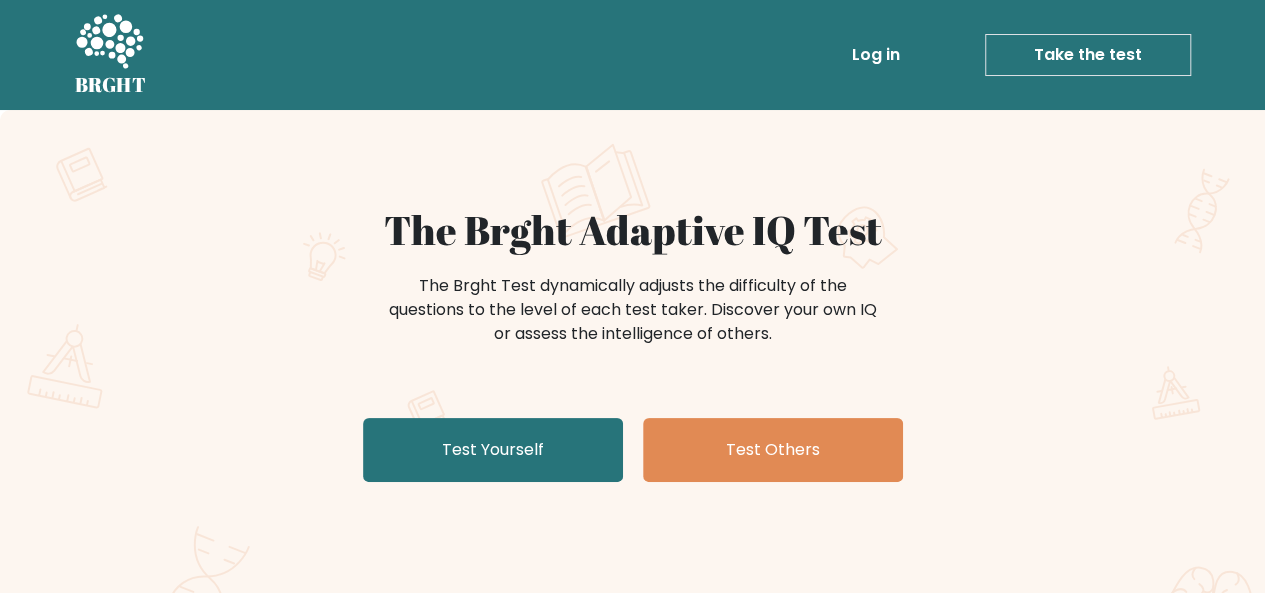
click at [1102, 41] on link "Take the test" at bounding box center [1088, 55] width 206 height 42
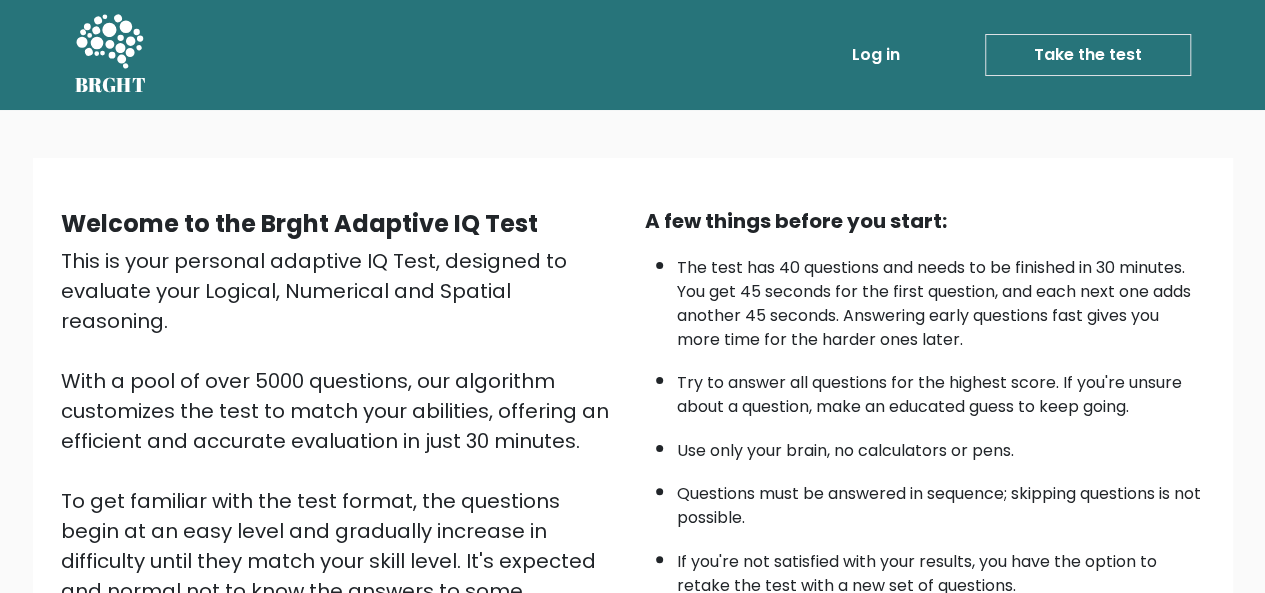
click at [1085, 59] on link "Take the test" at bounding box center [1088, 55] width 206 height 42
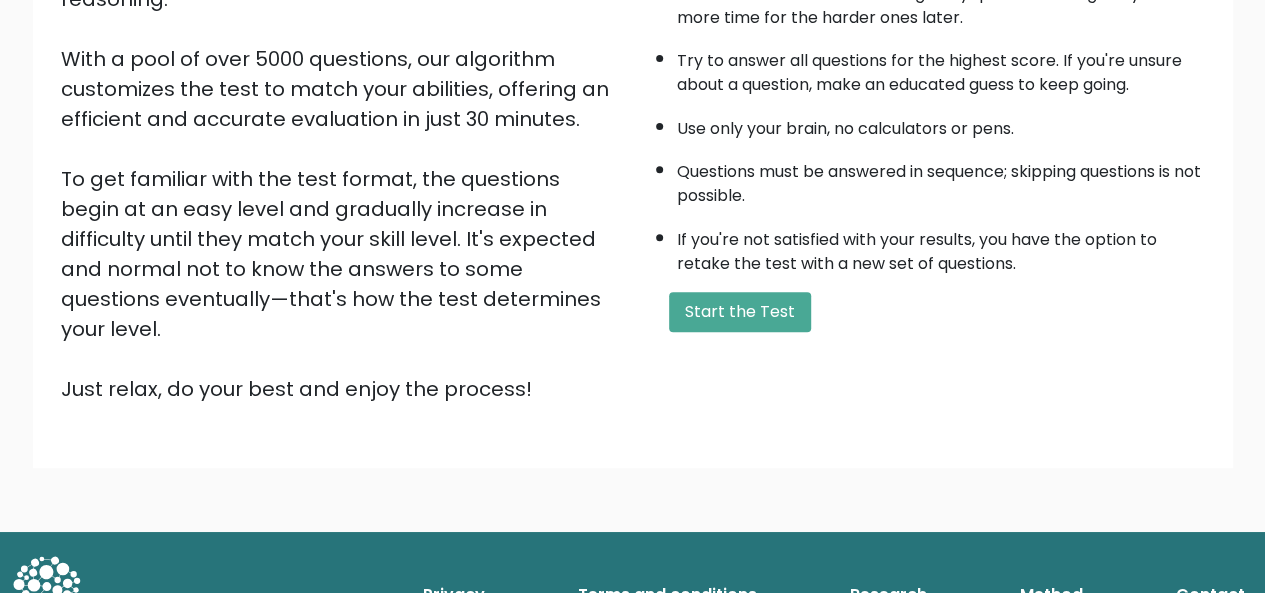
scroll to position [322, 0]
click at [748, 298] on button "Start the Test" at bounding box center [740, 312] width 142 height 40
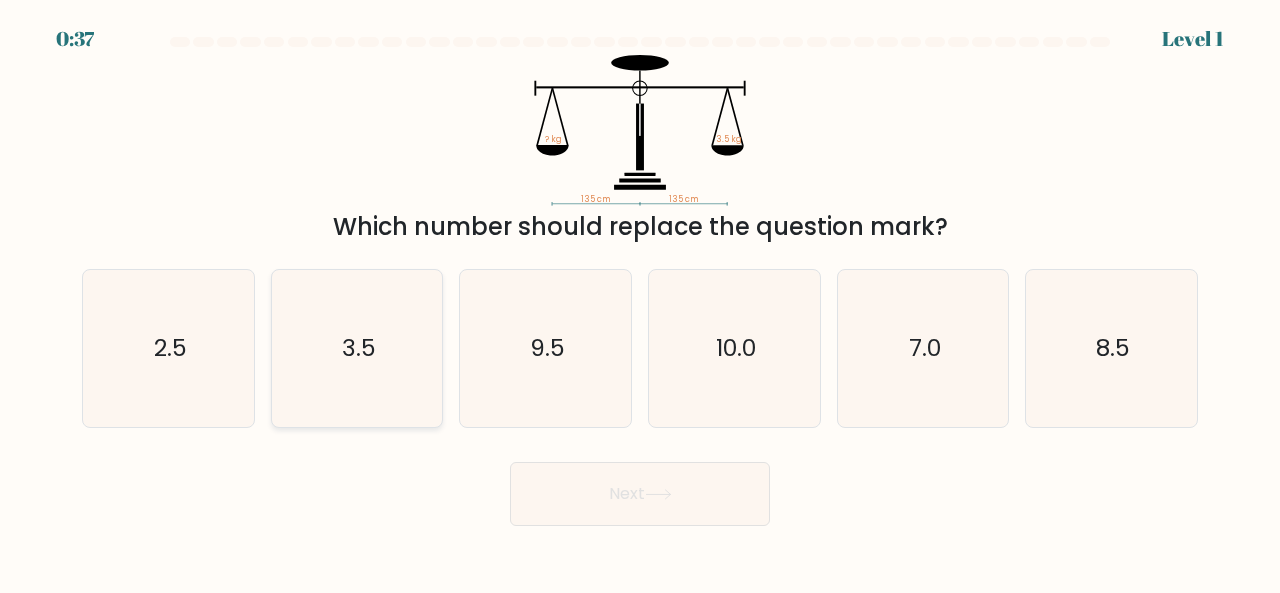
click at [382, 337] on icon "3.5" at bounding box center [357, 348] width 157 height 157
click at [640, 302] on input "b. 3.5" at bounding box center [640, 299] width 1 height 5
radio input "true"
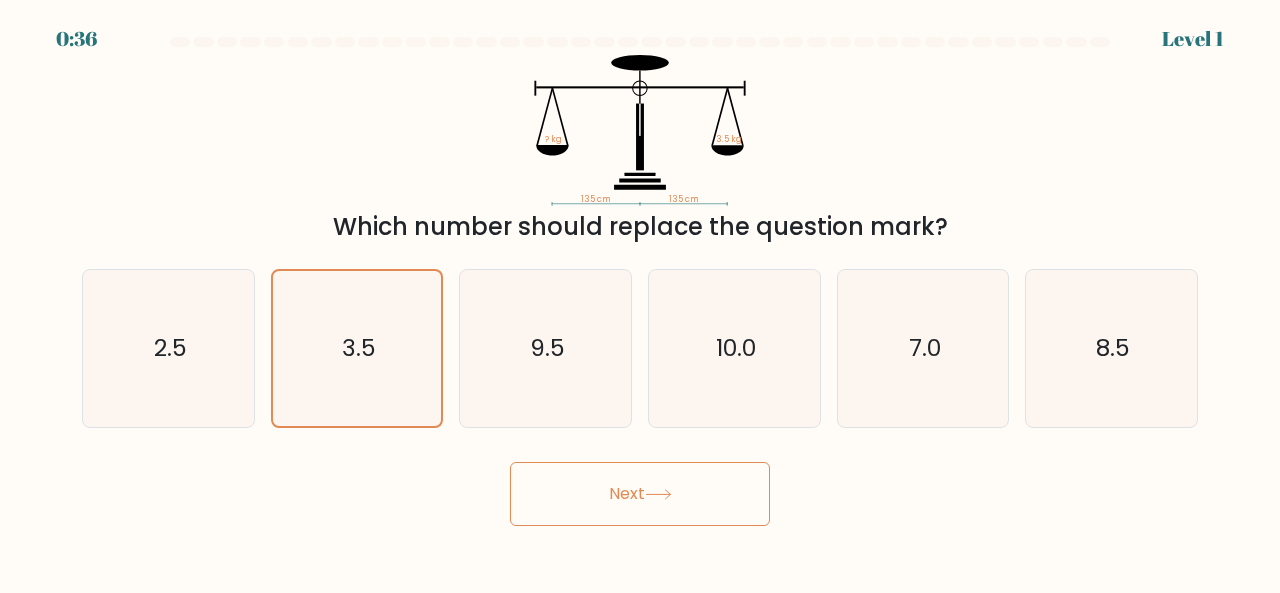
click at [573, 475] on button "Next" at bounding box center [640, 494] width 260 height 64
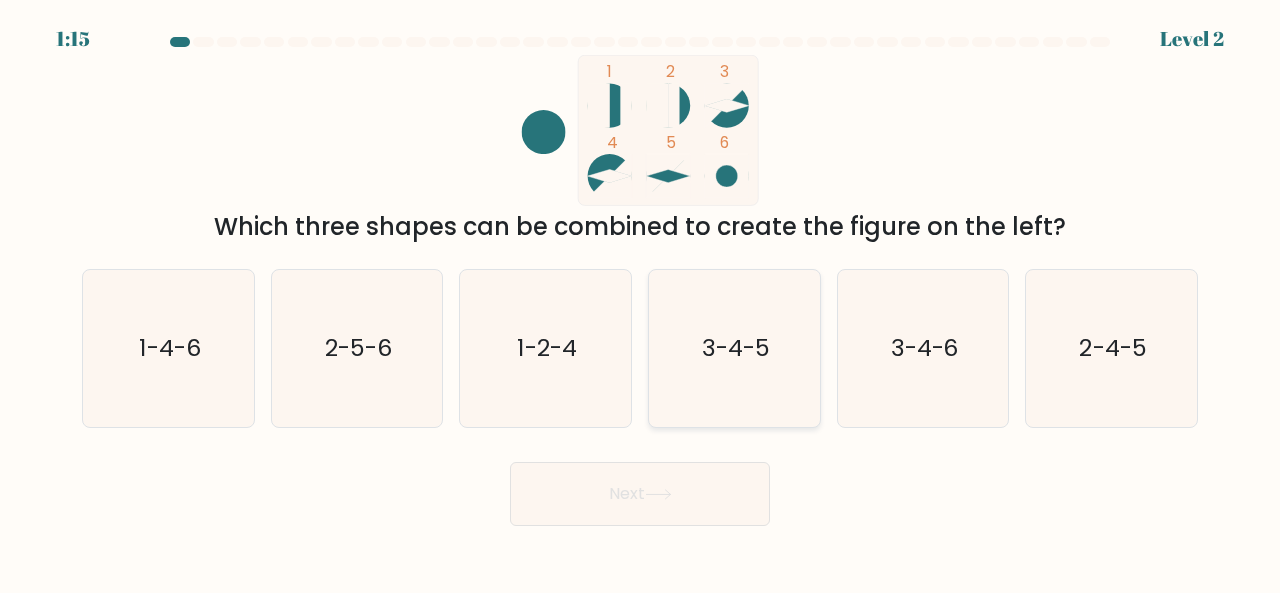
click at [724, 371] on icon "3-4-5" at bounding box center [734, 348] width 157 height 157
click at [641, 302] on input "d. 3-4-5" at bounding box center [640, 299] width 1 height 5
radio input "true"
click at [693, 489] on button "Next" at bounding box center [640, 494] width 260 height 64
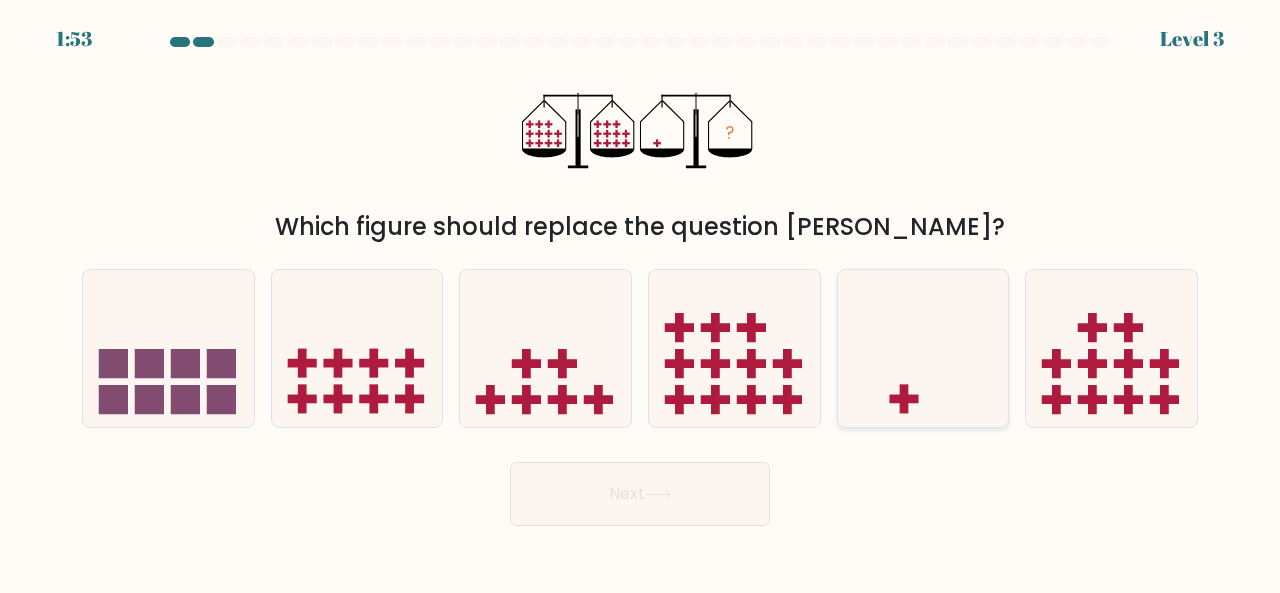
click at [928, 356] on icon at bounding box center [923, 347] width 171 height 141
click at [641, 302] on input "e." at bounding box center [640, 299] width 1 height 5
radio input "true"
click at [710, 480] on button "Next" at bounding box center [640, 494] width 260 height 64
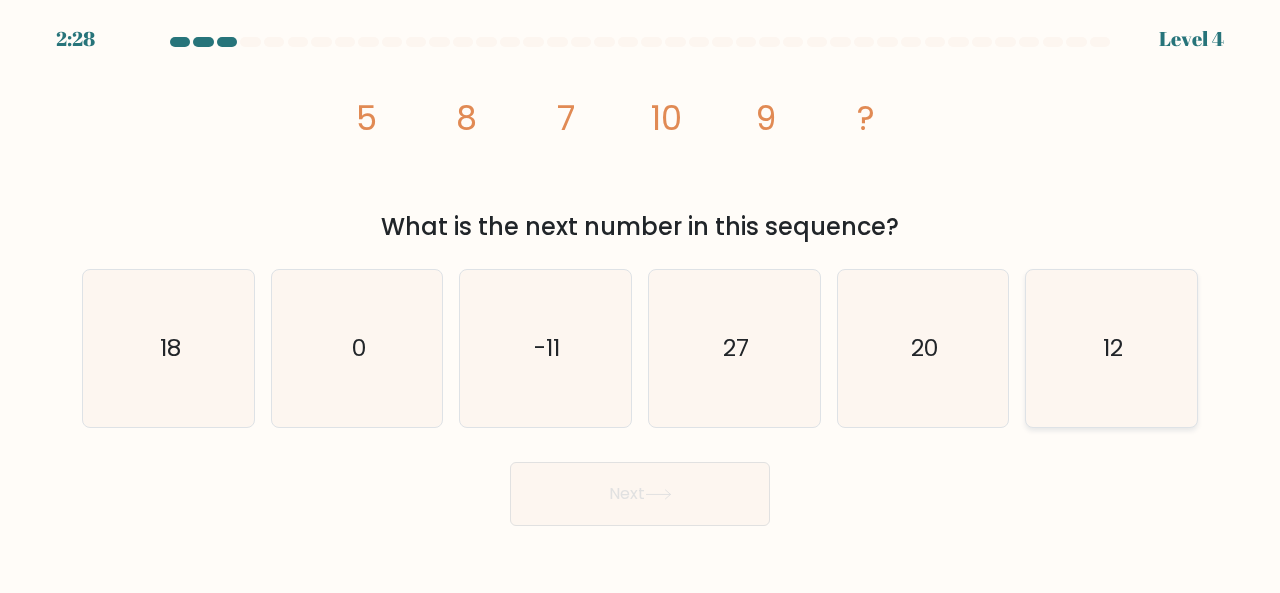
click at [1120, 369] on icon "12" at bounding box center [1111, 348] width 157 height 157
click at [641, 302] on input "f. 12" at bounding box center [640, 299] width 1 height 5
radio input "true"
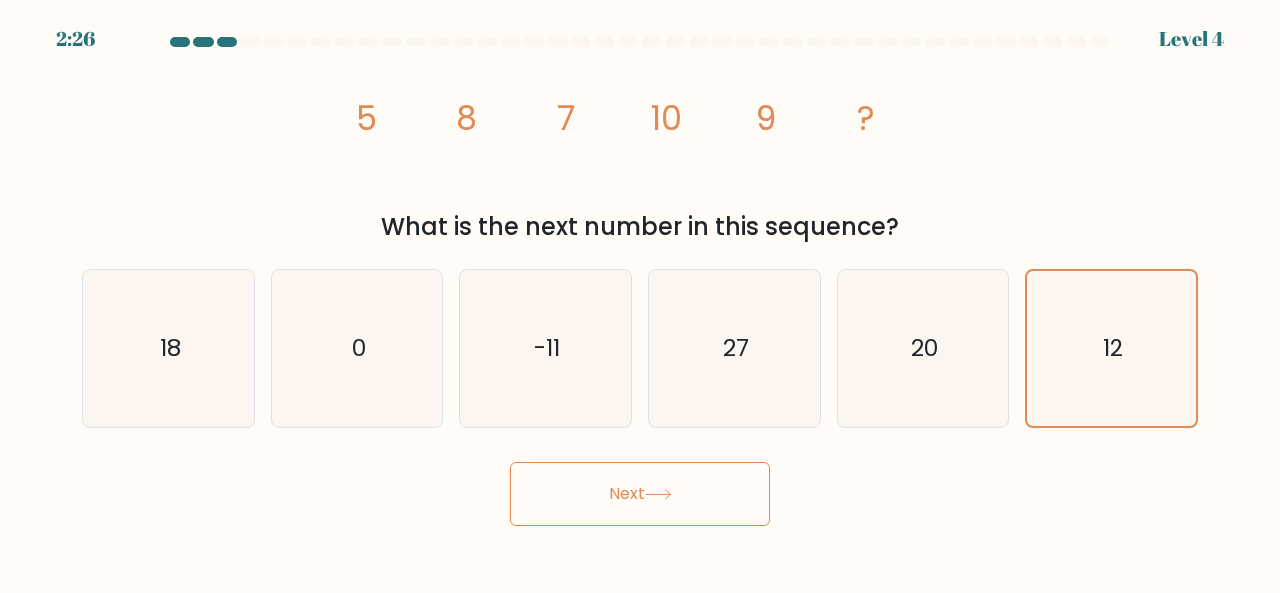
click at [762, 478] on button "Next" at bounding box center [640, 494] width 260 height 64
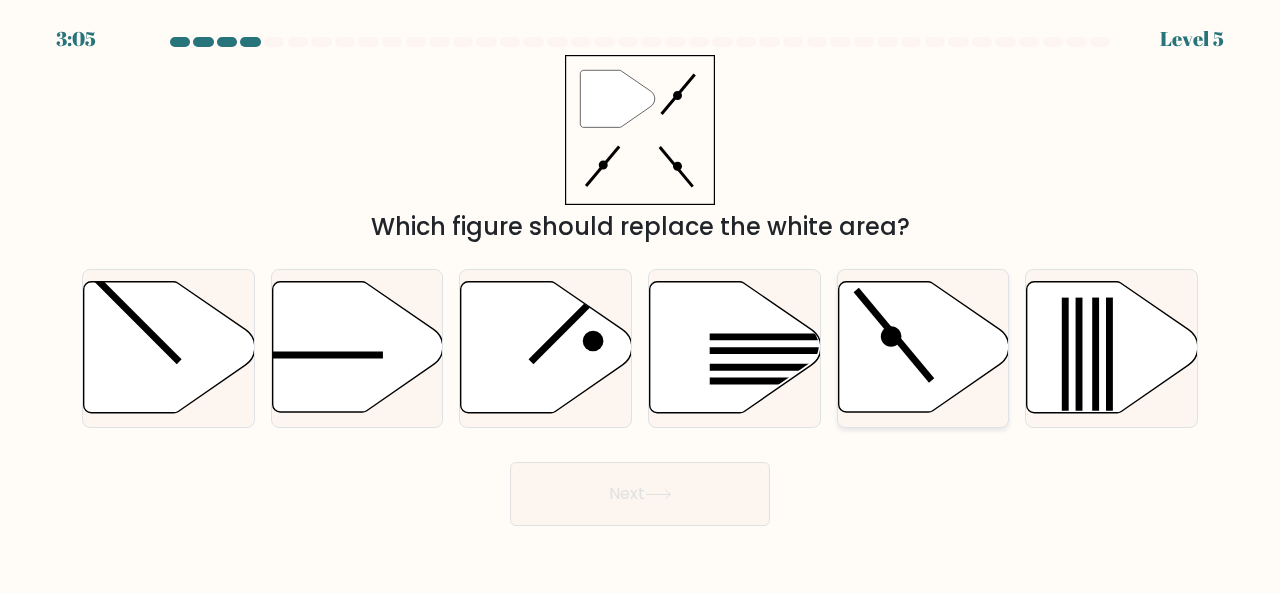
click at [892, 269] on div at bounding box center [923, 348] width 173 height 159
click at [641, 297] on input "e." at bounding box center [640, 299] width 1 height 5
radio input "true"
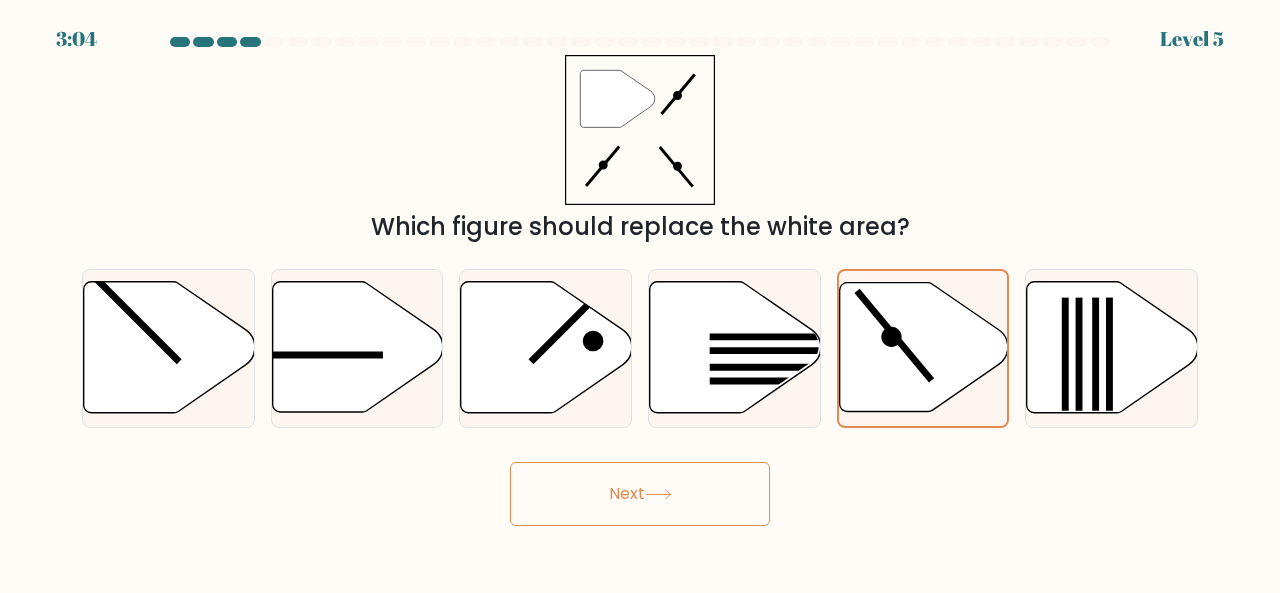
click at [704, 488] on button "Next" at bounding box center [640, 494] width 260 height 64
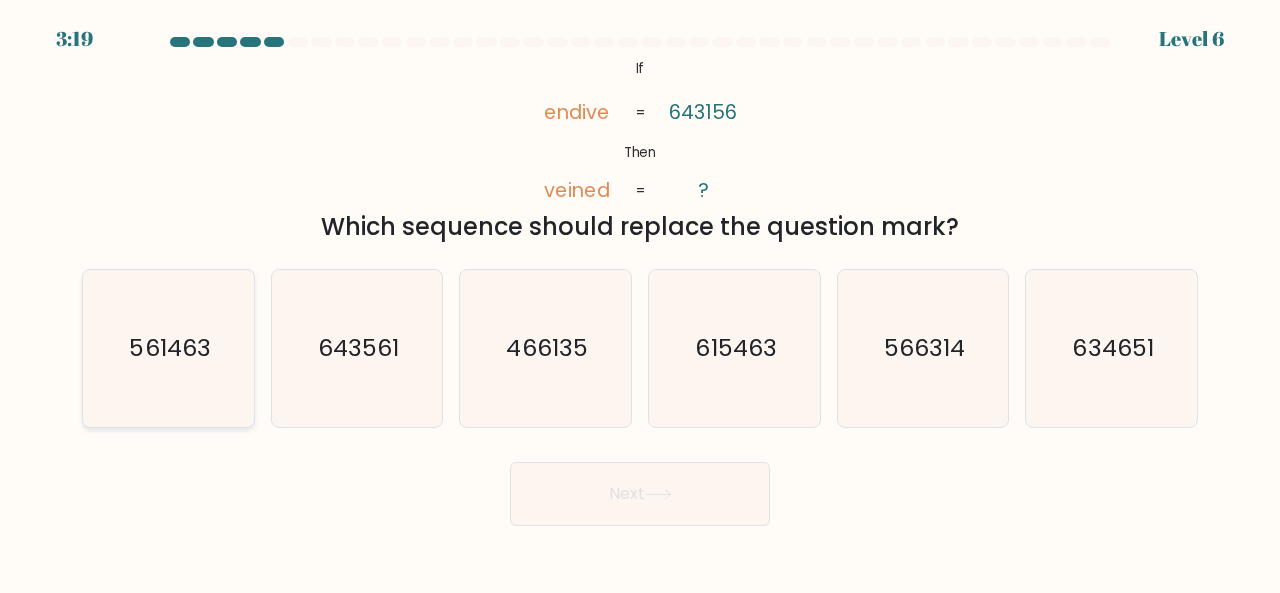
click at [178, 337] on text "561463" at bounding box center [169, 347] width 81 height 33
click at [640, 302] on input "a. 561463" at bounding box center [640, 299] width 1 height 5
radio input "true"
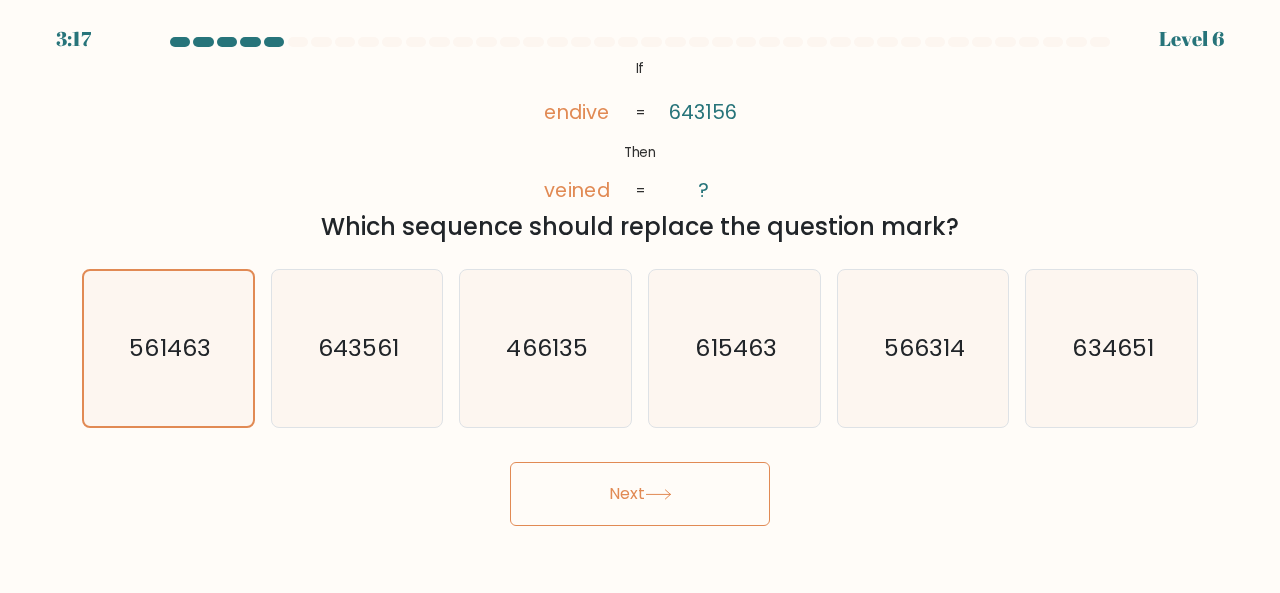
click at [661, 491] on icon at bounding box center [658, 494] width 27 height 11
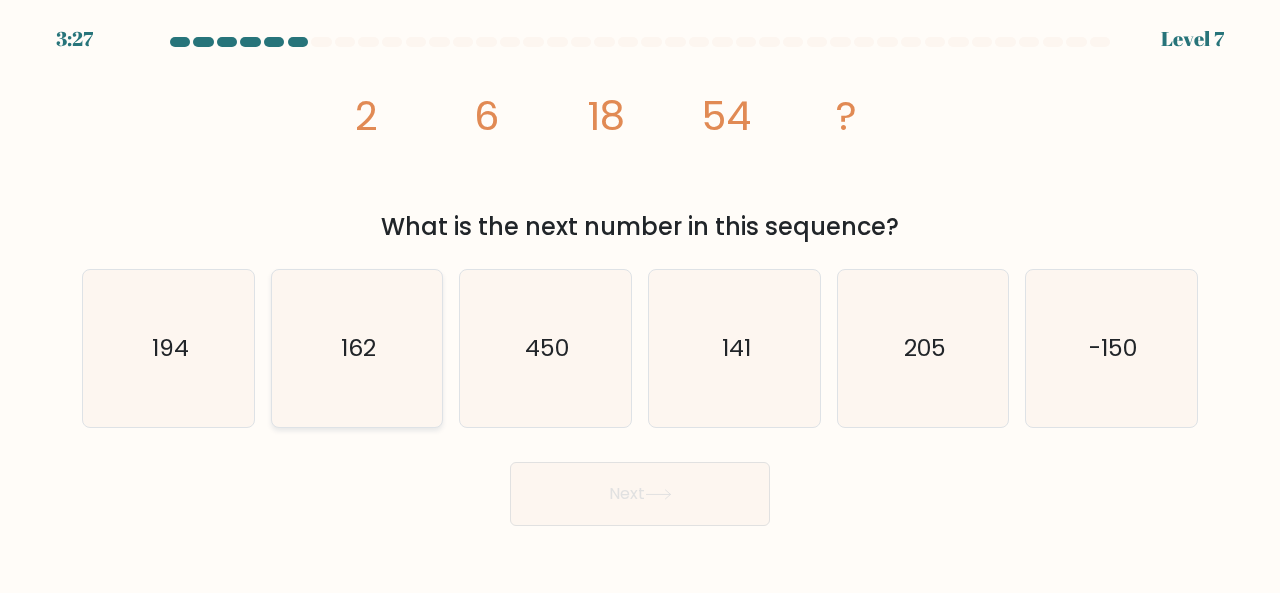
click at [314, 355] on icon "162" at bounding box center [357, 348] width 157 height 157
click at [640, 302] on input "b. 162" at bounding box center [640, 299] width 1 height 5
radio input "true"
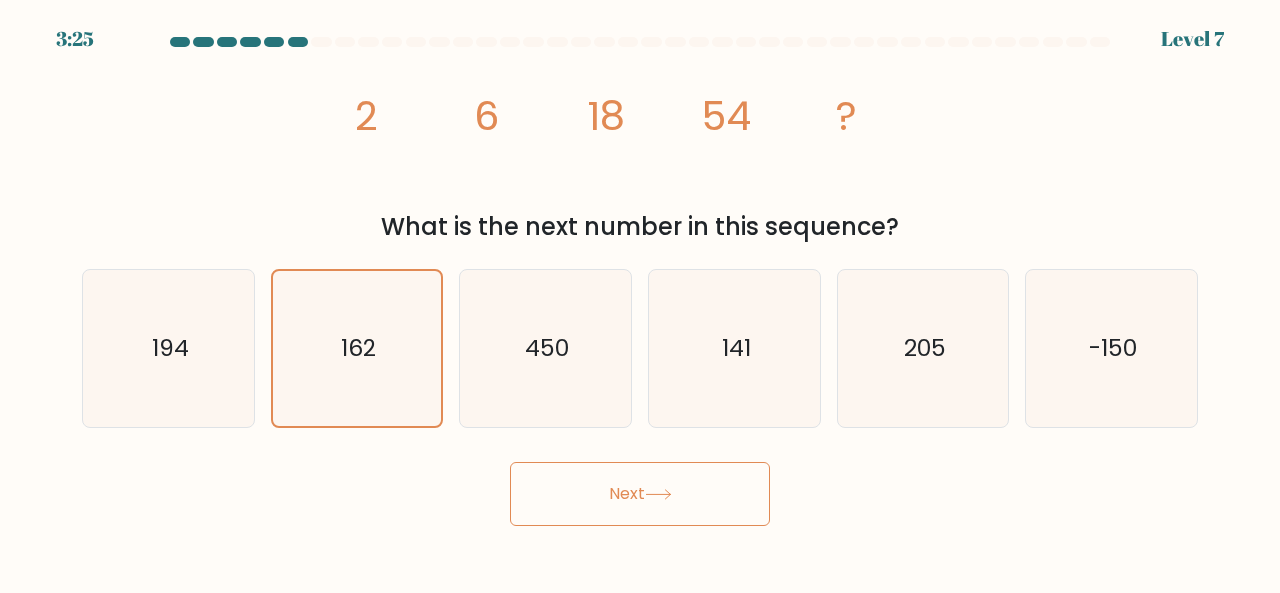
click at [566, 492] on button "Next" at bounding box center [640, 494] width 260 height 64
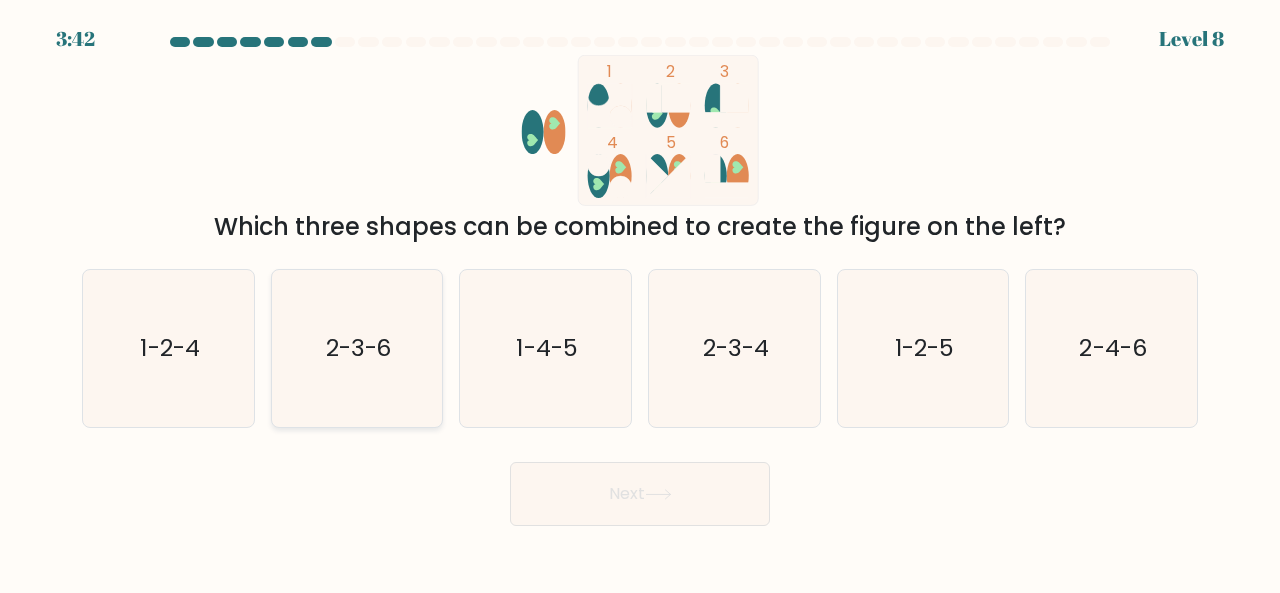
click at [306, 323] on icon "2-3-6" at bounding box center [357, 348] width 157 height 157
click at [640, 302] on input "b. 2-3-6" at bounding box center [640, 299] width 1 height 5
radio input "true"
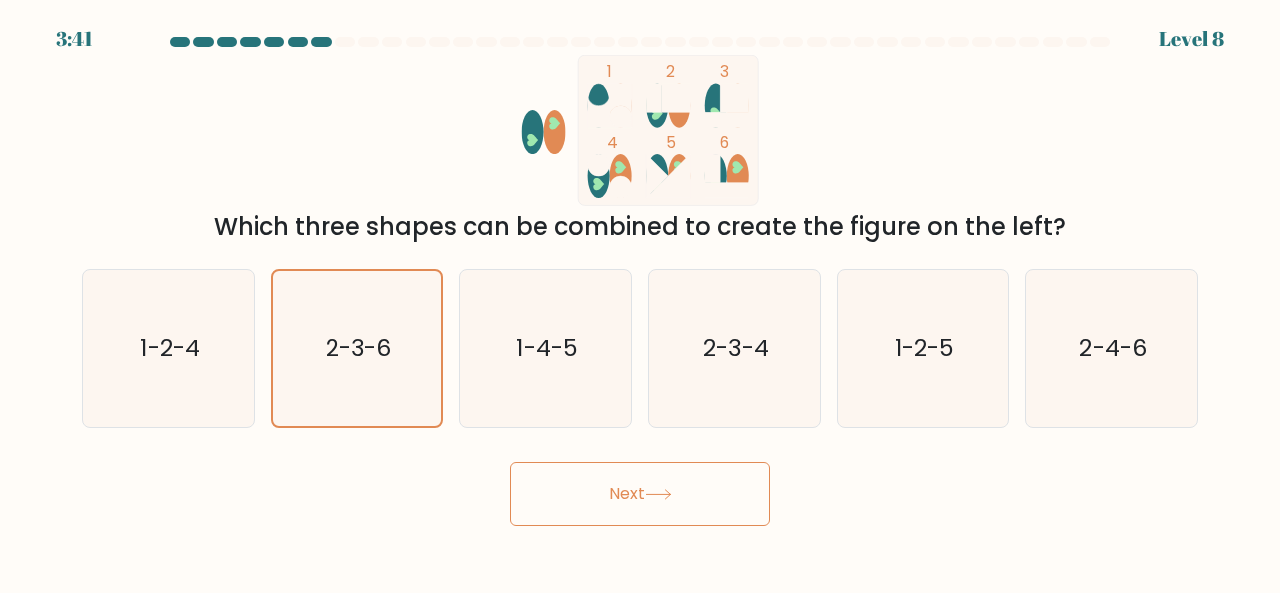
click at [621, 515] on button "Next" at bounding box center [640, 494] width 260 height 64
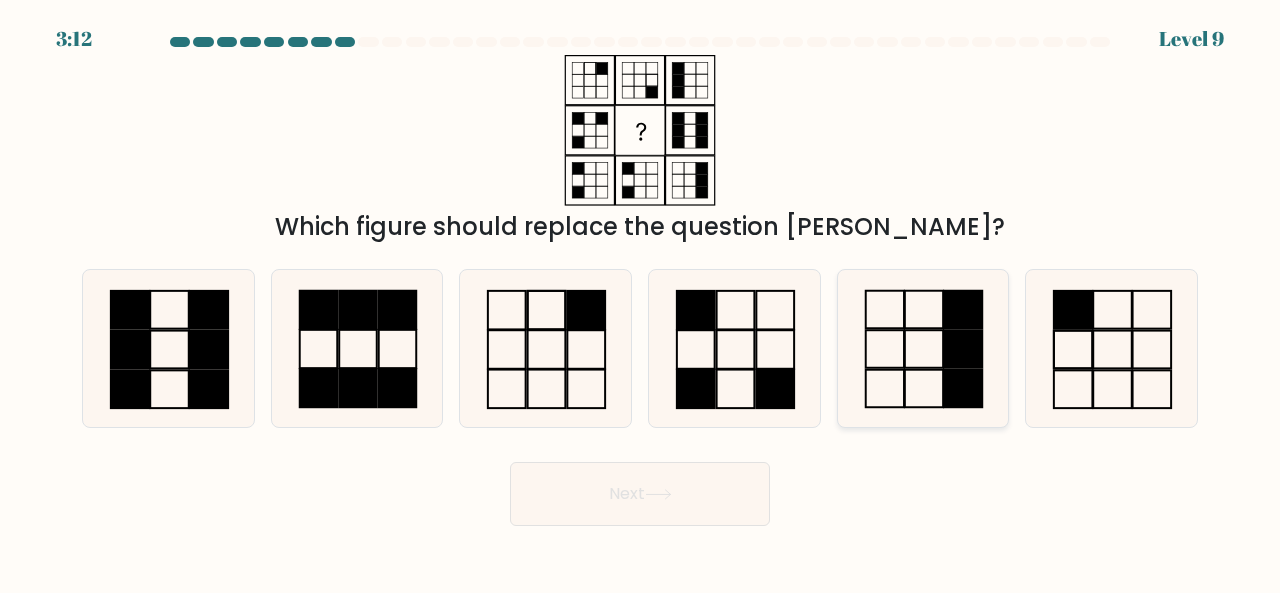
click at [961, 381] on rect at bounding box center [963, 389] width 38 height 38
click at [641, 302] on input "e." at bounding box center [640, 299] width 1 height 5
radio input "true"
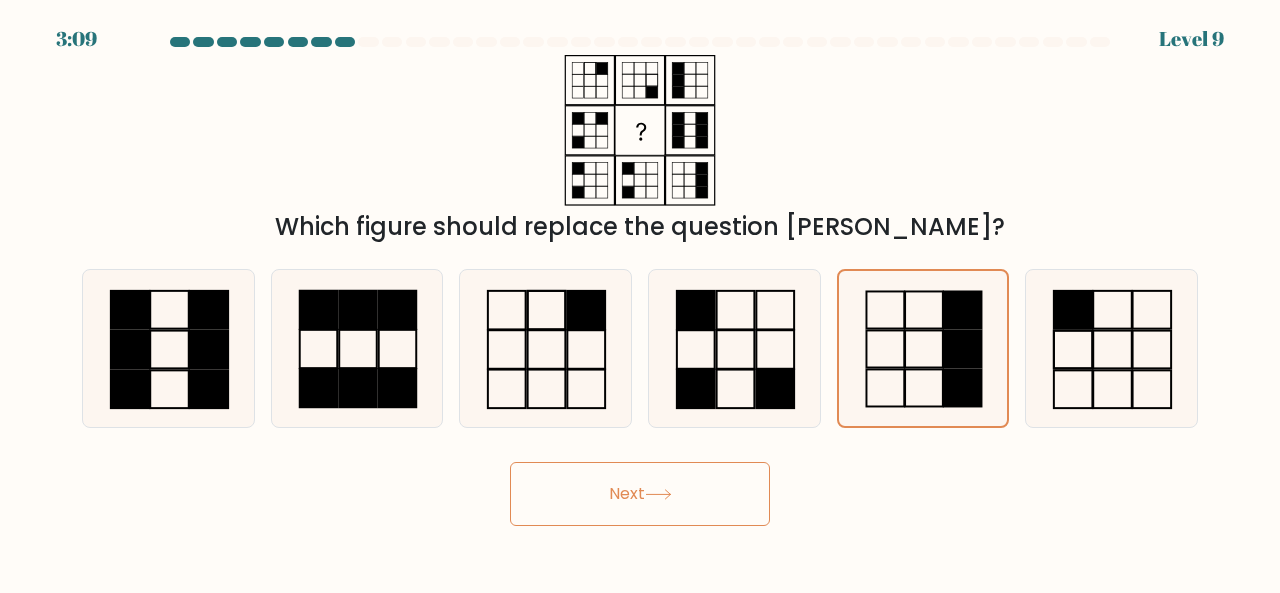
click at [710, 500] on button "Next" at bounding box center [640, 494] width 260 height 64
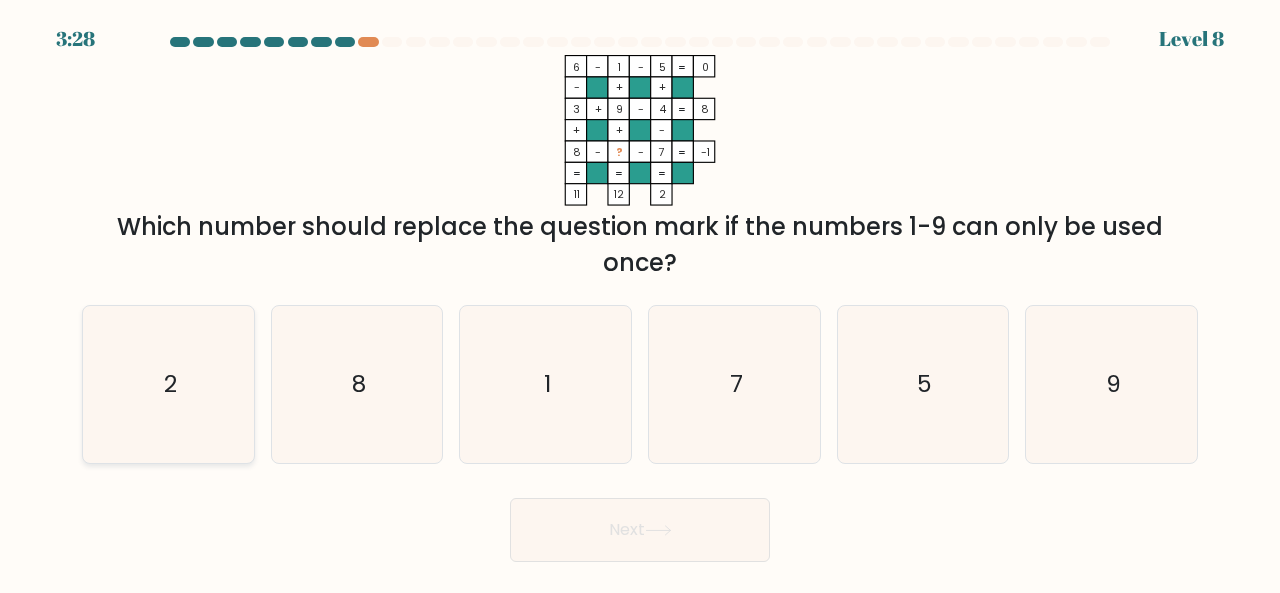
click at [227, 399] on icon "2" at bounding box center [168, 384] width 157 height 157
click at [640, 302] on input "a. 2" at bounding box center [640, 299] width 1 height 5
radio input "true"
click at [576, 539] on button "Next" at bounding box center [640, 530] width 260 height 64
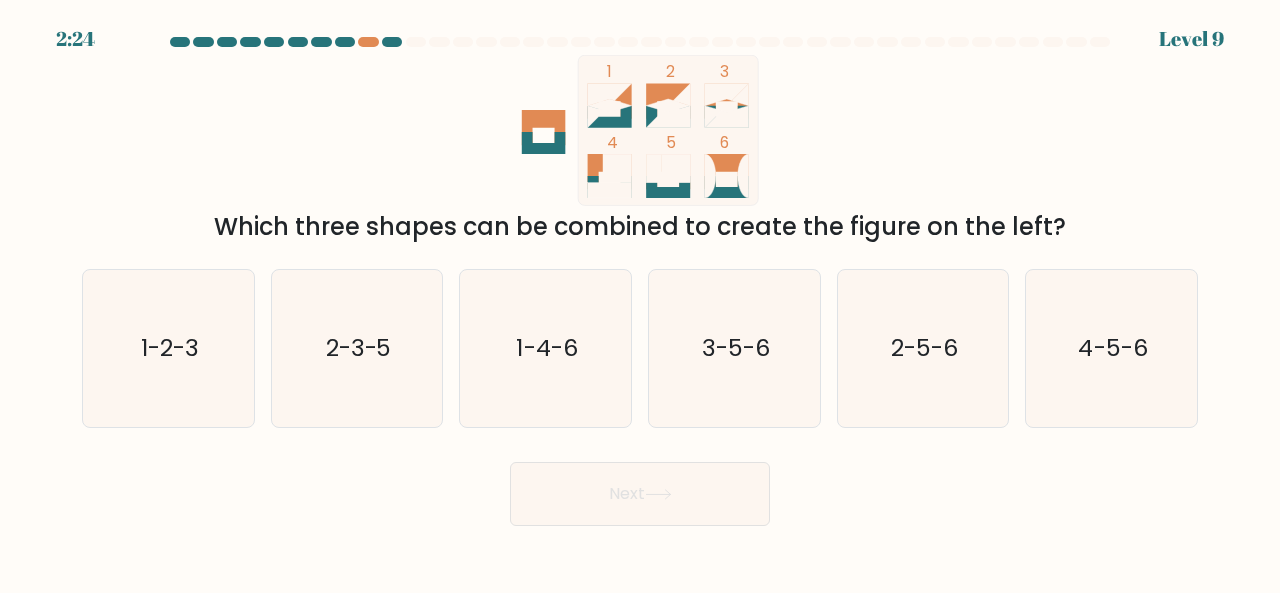
click at [1279, 42] on form at bounding box center [640, 281] width 1280 height 489
